Goal: Transaction & Acquisition: Purchase product/service

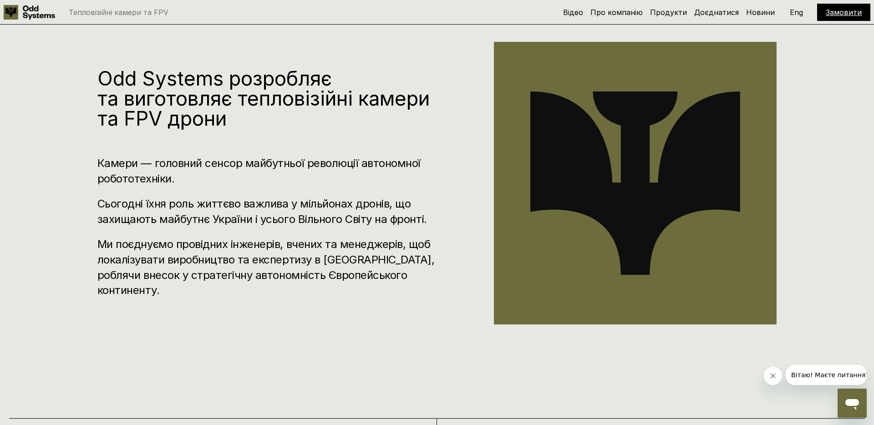
click at [320, 96] on h1 "Odd Systems розробляє та виготовляє тепловізійні камери та FPV дрони" at bounding box center [268, 98] width 342 height 60
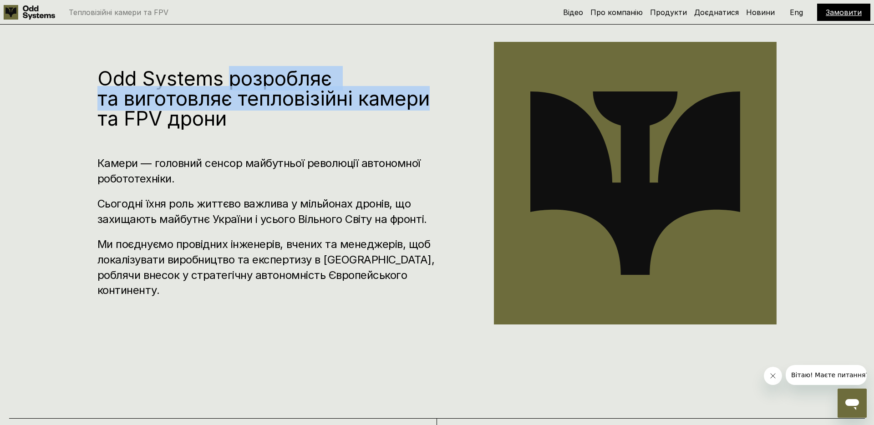
drag, startPoint x: 320, startPoint y: 96, endPoint x: 370, endPoint y: 96, distance: 50.1
click at [370, 96] on h1 "Odd Systems розробляє та виготовляє тепловізійні камери та FPV дрони" at bounding box center [268, 98] width 342 height 60
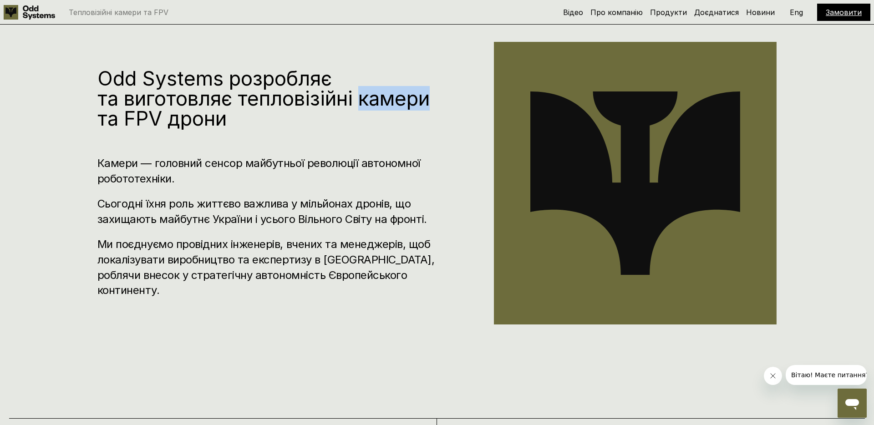
click at [370, 96] on h1 "Odd Systems розробляє та виготовляє тепловізійні камери та FPV дрони" at bounding box center [268, 98] width 342 height 60
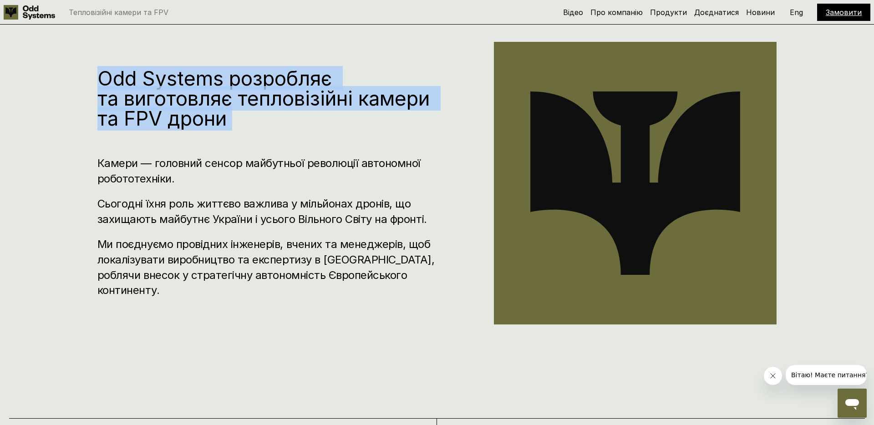
click at [370, 96] on h1 "Odd Systems розробляє та виготовляє тепловізійні камери та FPV дрони" at bounding box center [268, 98] width 342 height 60
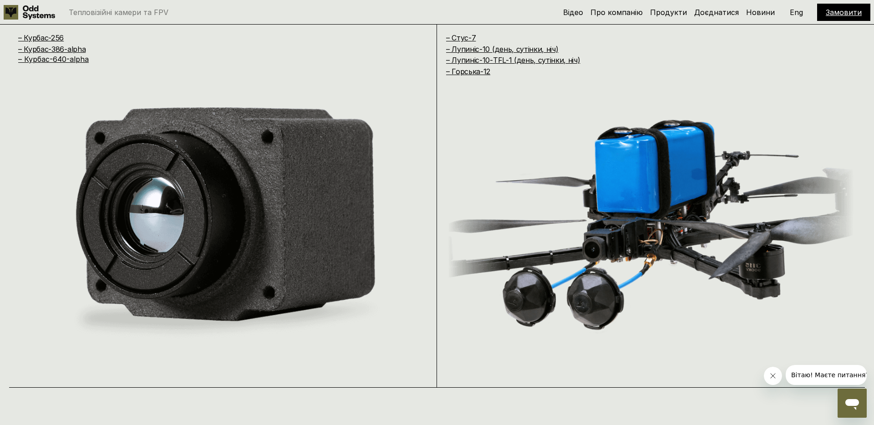
scroll to position [829, 0]
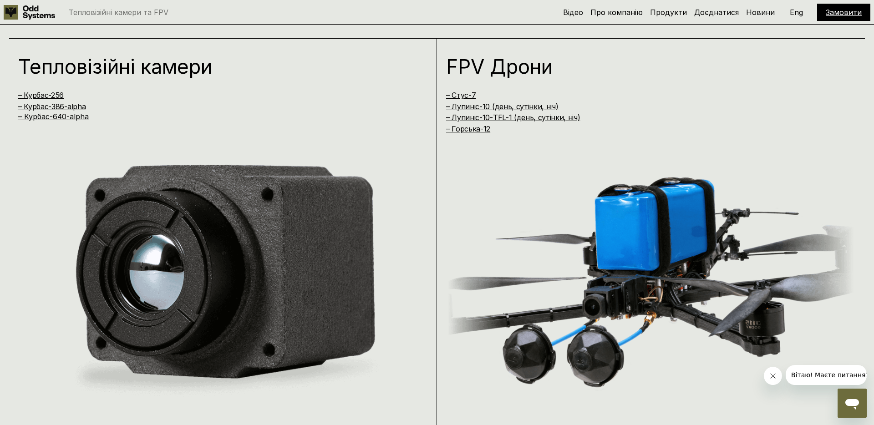
click at [696, 20] on div "Відео Про компанію Продукти Доєднатися Новини Замовити Eng" at bounding box center [716, 12] width 307 height 17
click at [710, 16] on link "Доєднатися" at bounding box center [716, 12] width 45 height 9
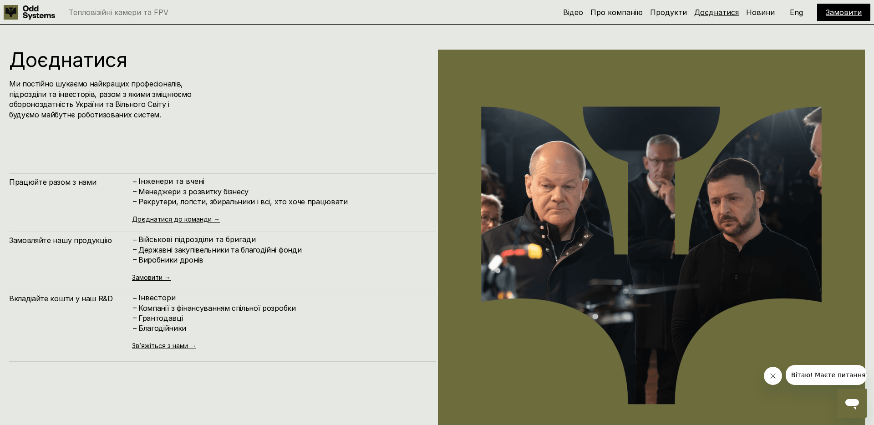
scroll to position [4250, 0]
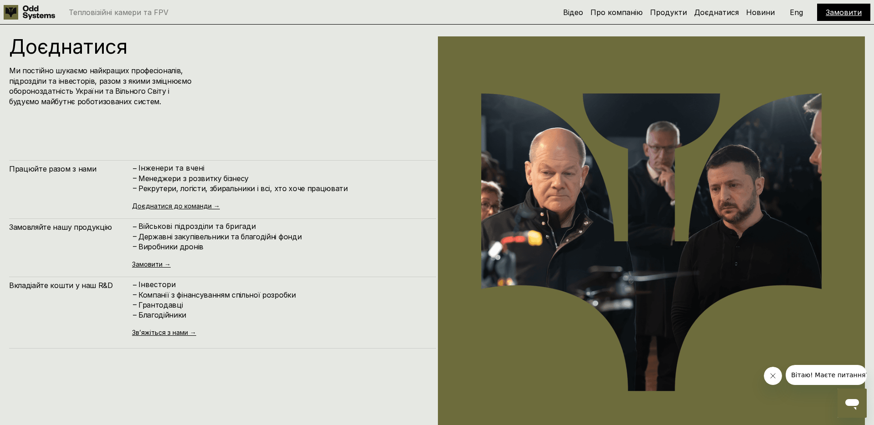
click at [196, 199] on div "– Інженери та вчені – Менеджери з розвитку бізнесу – [PERSON_NAME], логісти, зб…" at bounding box center [279, 187] width 295 height 46
click at [197, 201] on div "– Інженери та вчені – Менеджери з розвитку бізнесу – [PERSON_NAME], логісти, зб…" at bounding box center [279, 187] width 295 height 46
click at [192, 207] on link "Доєднатися до команди →" at bounding box center [176, 206] width 88 height 8
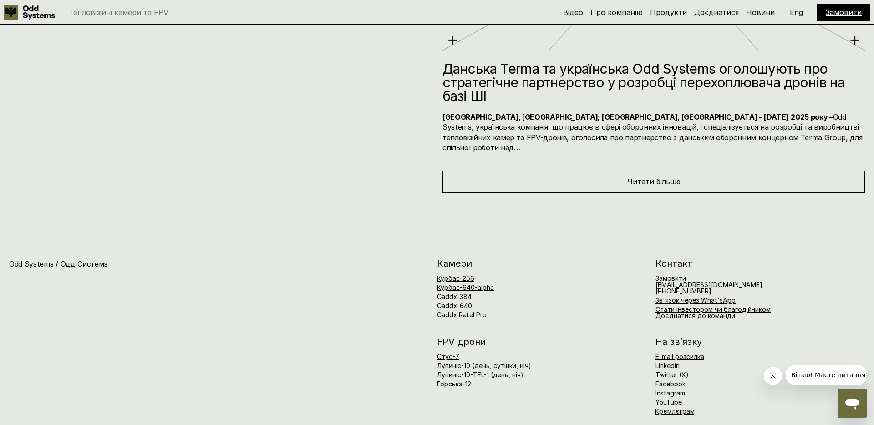
scroll to position [5071, 0]
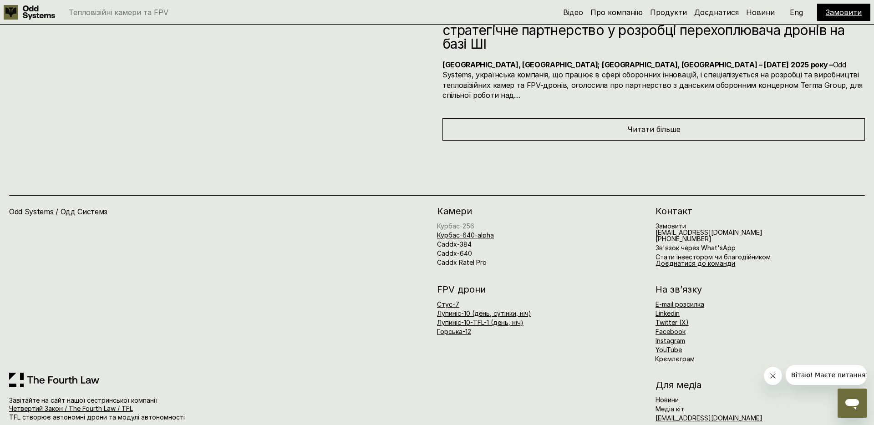
click at [467, 222] on link "Курбас-256" at bounding box center [455, 226] width 37 height 8
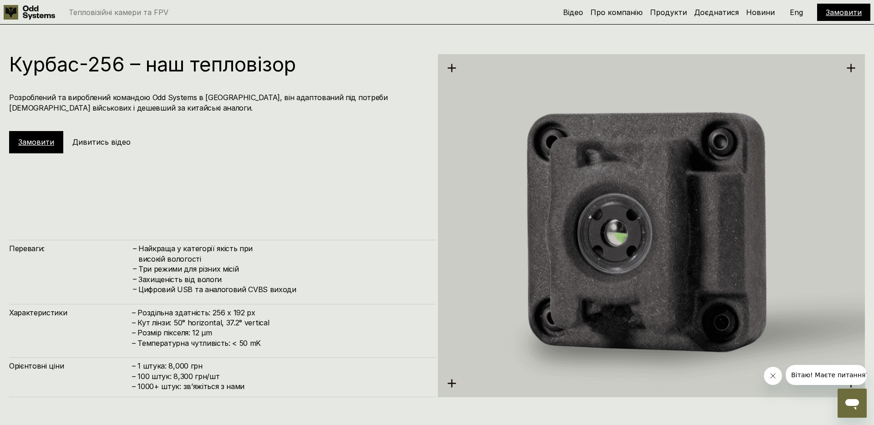
scroll to position [1274, 0]
click at [679, 14] on link "Продукти" at bounding box center [668, 12] width 37 height 9
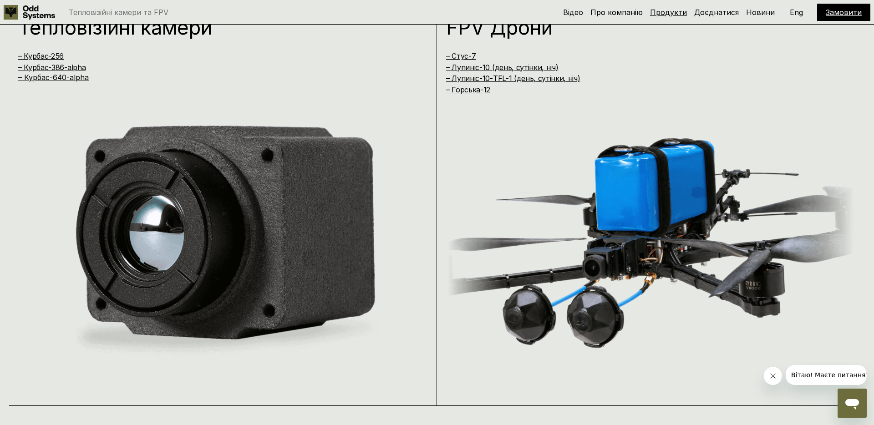
scroll to position [849, 0]
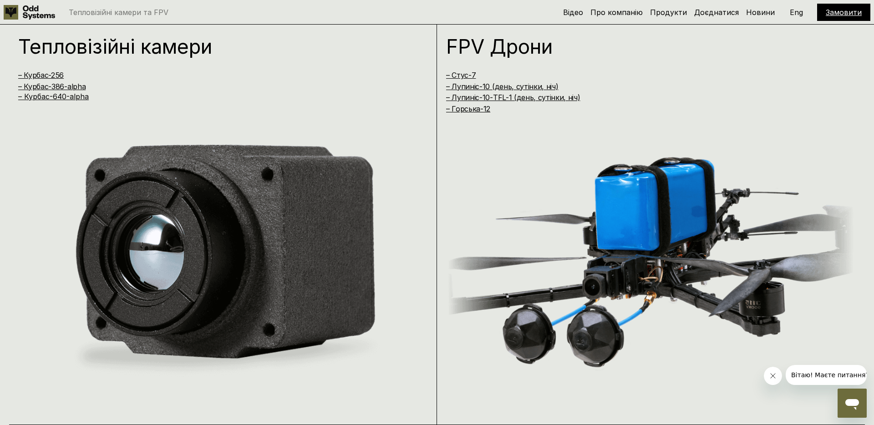
click at [605, 206] on img at bounding box center [651, 260] width 406 height 260
click at [502, 90] on link "– Лупиніс-10 (день, сутінки, ніч)" at bounding box center [502, 86] width 112 height 9
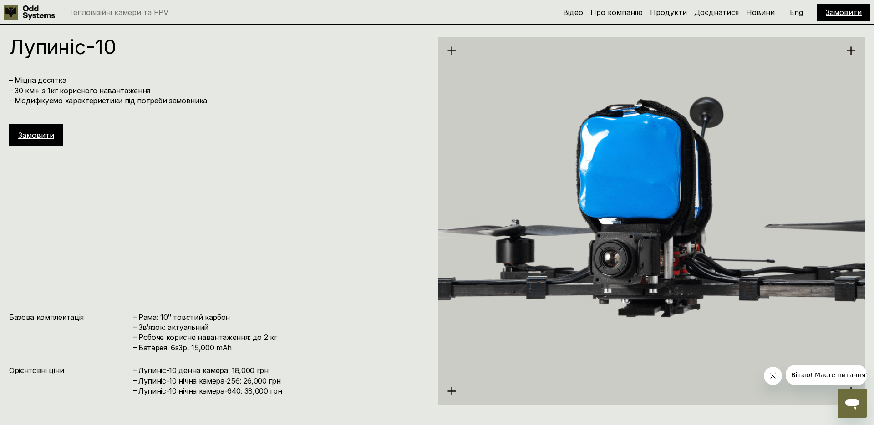
scroll to position [2975, 0]
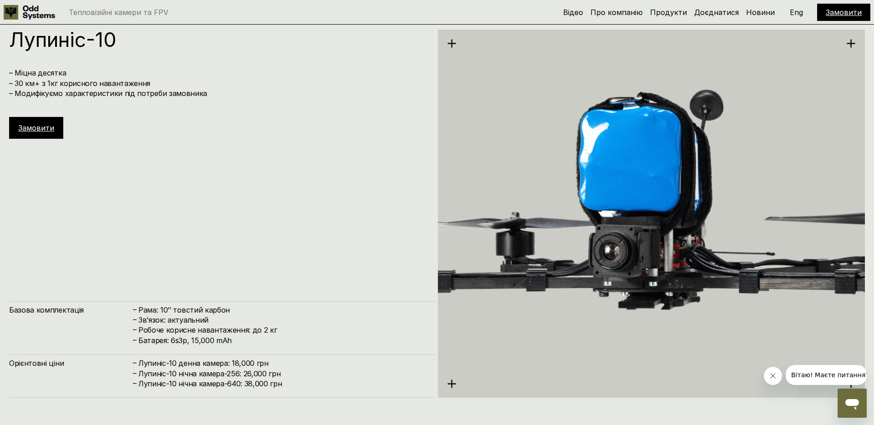
click at [30, 124] on link "Замовити" at bounding box center [36, 127] width 36 height 9
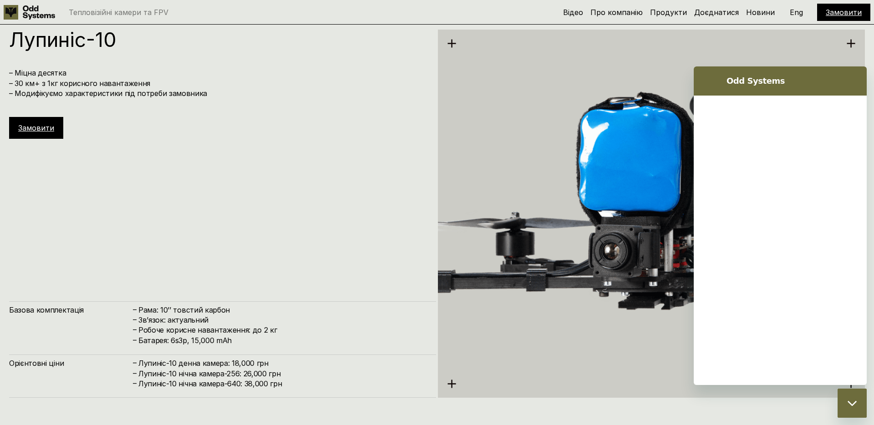
scroll to position [0, 0]
click at [30, 124] on link "Замовити" at bounding box center [36, 127] width 36 height 9
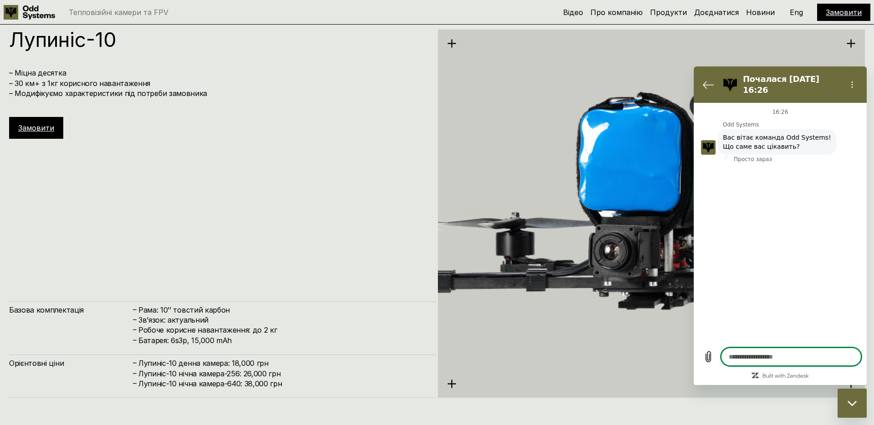
type textarea "*"
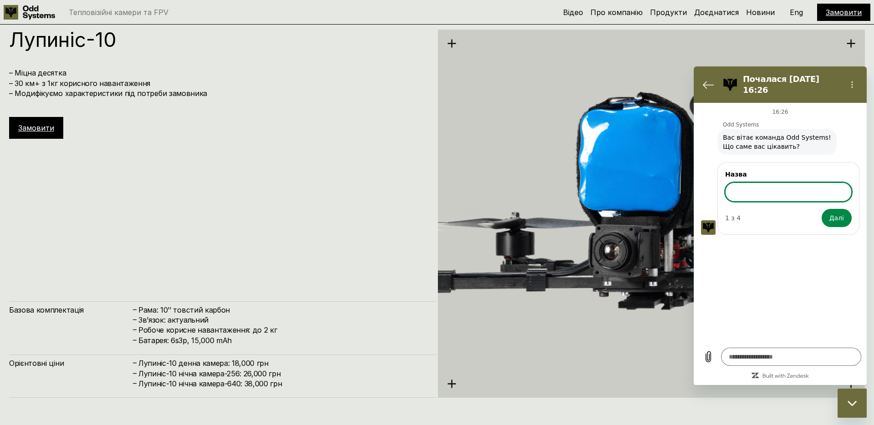
click at [751, 209] on div "1 з 4 Далі" at bounding box center [788, 218] width 127 height 18
click at [754, 183] on input "Назва" at bounding box center [788, 192] width 127 height 19
click at [713, 87] on button "Повернутися до списку розмов" at bounding box center [708, 85] width 18 height 18
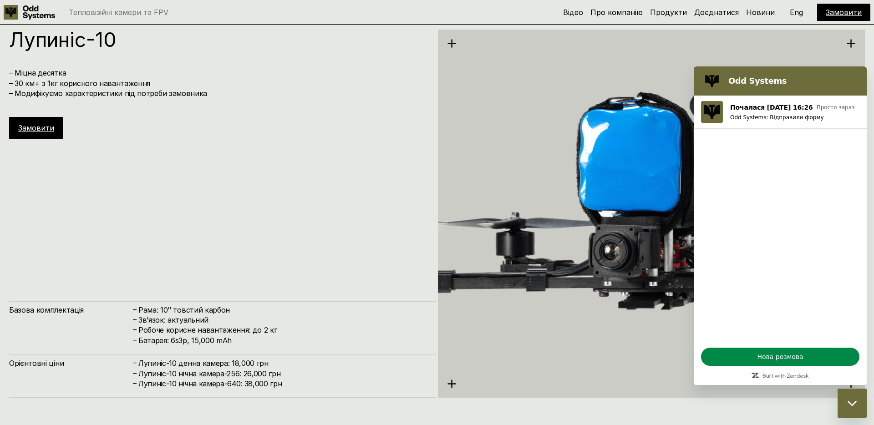
click at [804, 12] on div "Відео Про компанію Продукти Доєднатися Новини Замовити Eng" at bounding box center [716, 12] width 307 height 17
click at [796, 12] on p "Eng" at bounding box center [796, 12] width 13 height 7
